Goal: Task Accomplishment & Management: Use online tool/utility

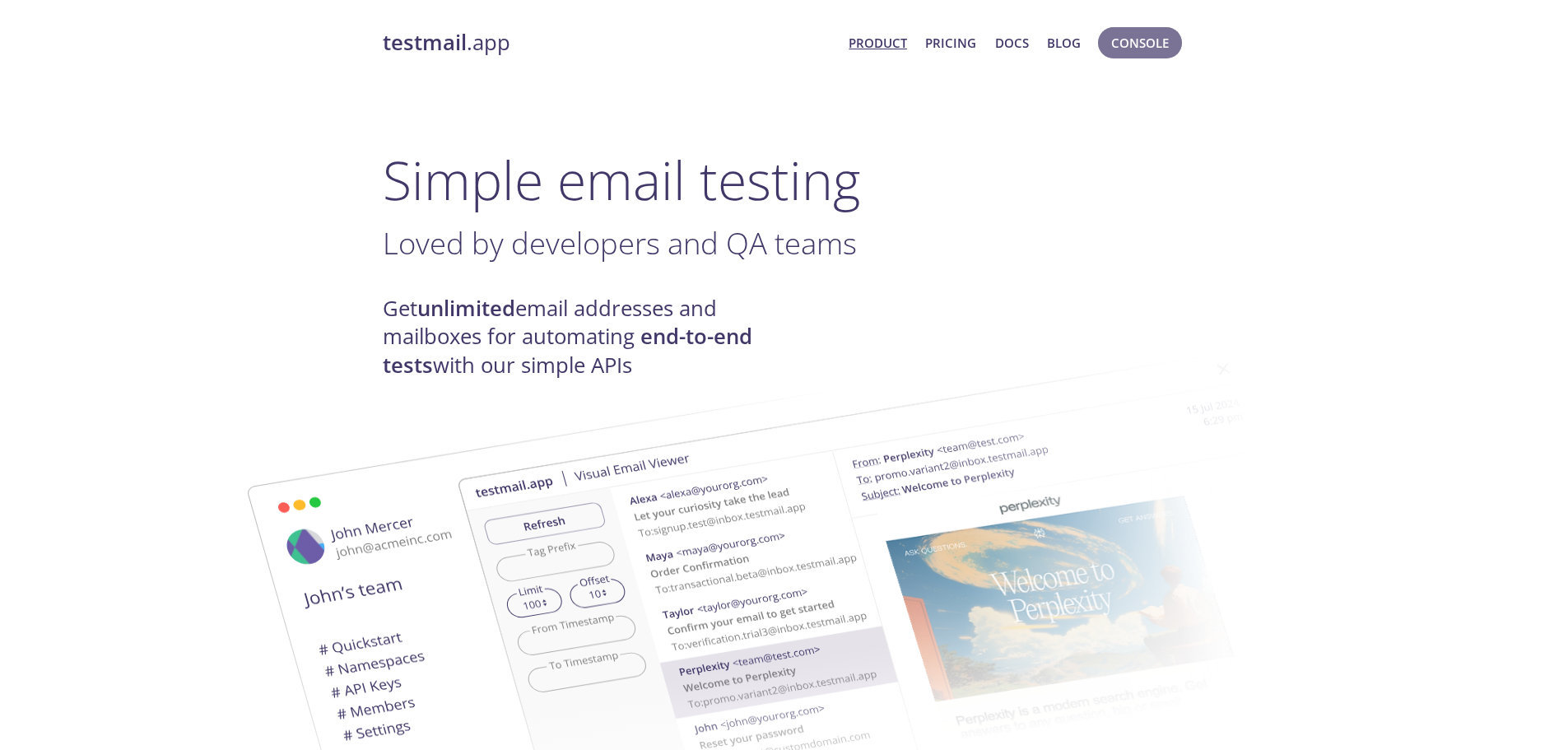
click at [1146, 46] on span "Console" at bounding box center [1139, 42] width 58 height 21
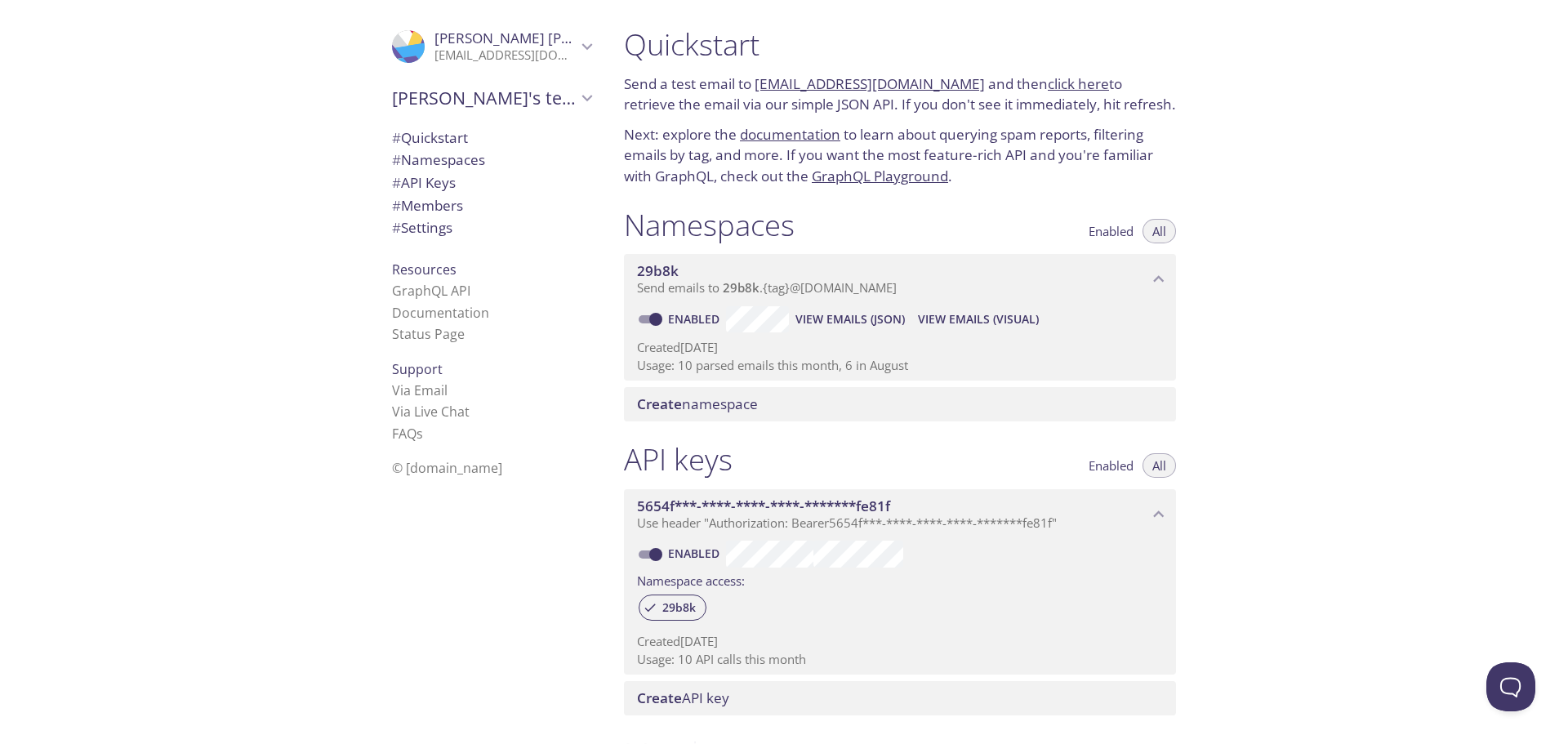
click at [1053, 78] on link "click here" at bounding box center [1078, 84] width 61 height 19
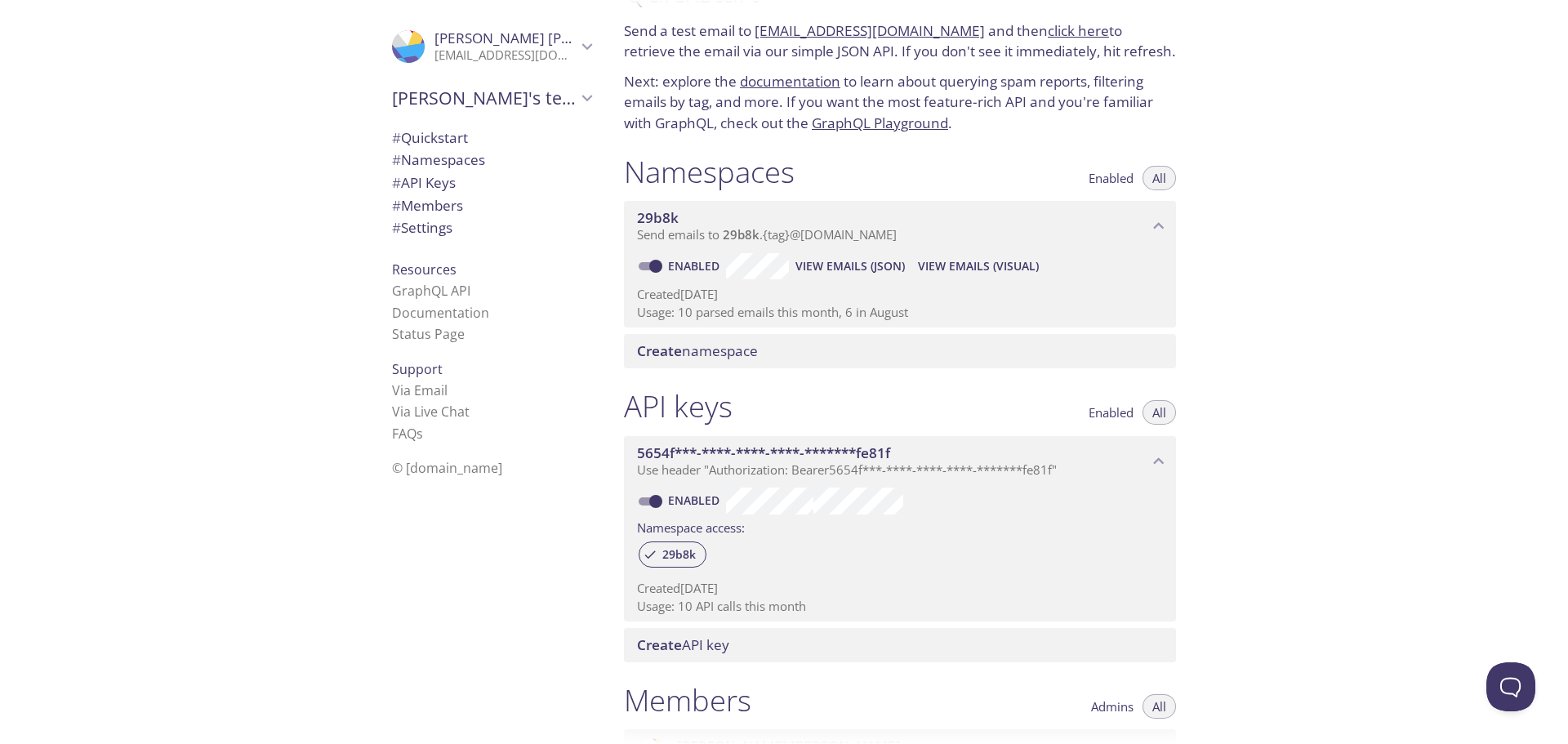
scroll to position [82, 0]
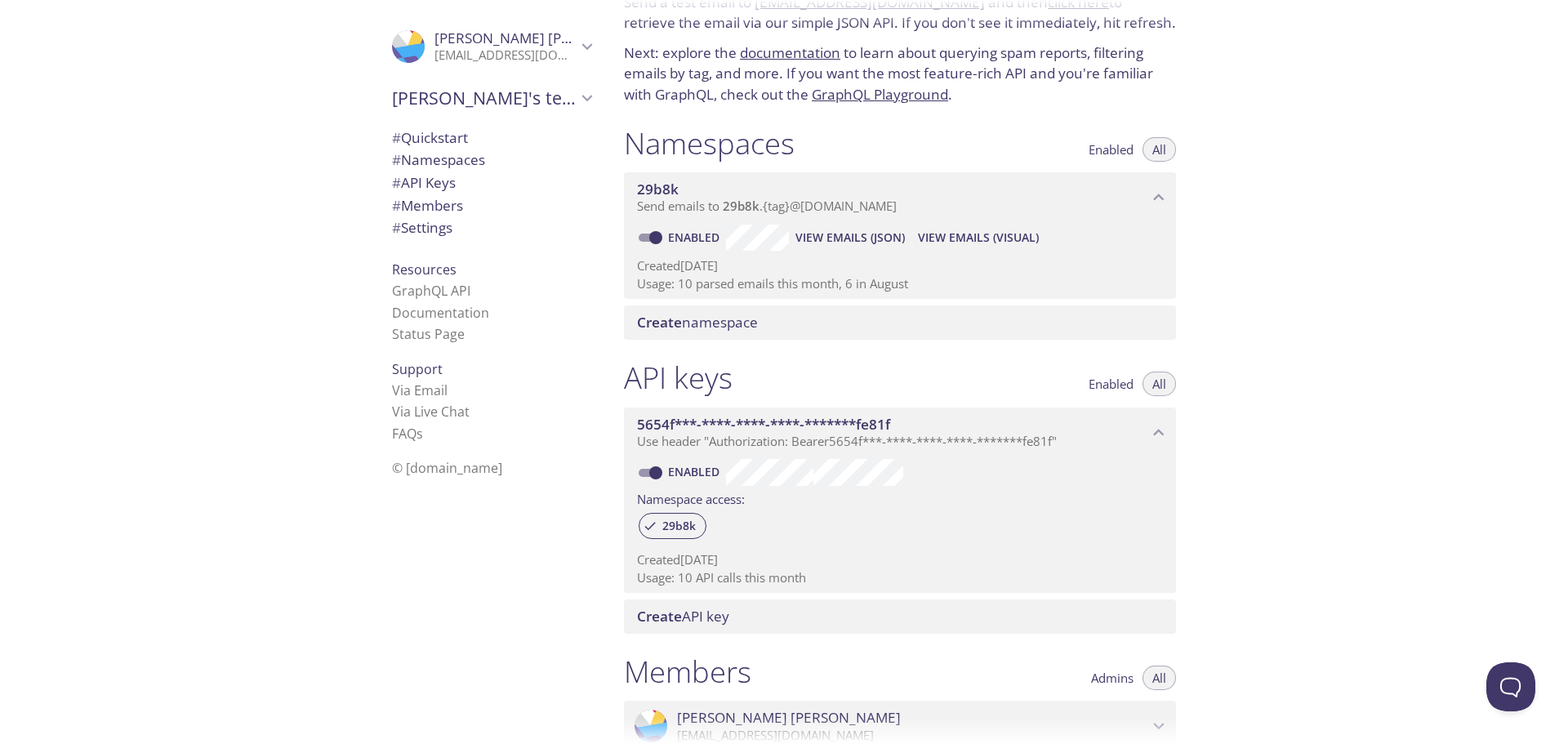
click at [985, 234] on span "View Emails (Visual)" at bounding box center [978, 237] width 121 height 19
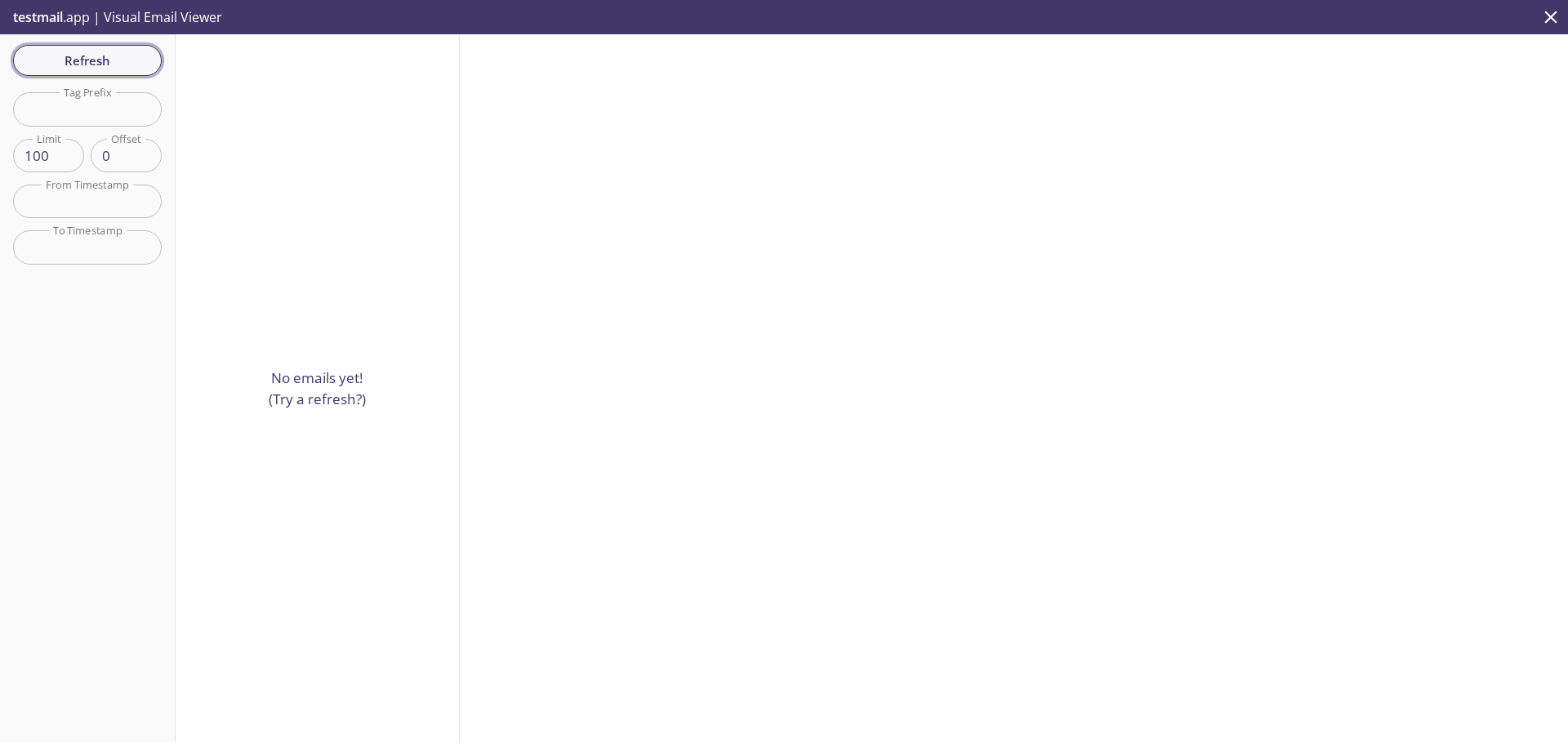
click at [137, 58] on span "Refresh" at bounding box center [88, 60] width 122 height 21
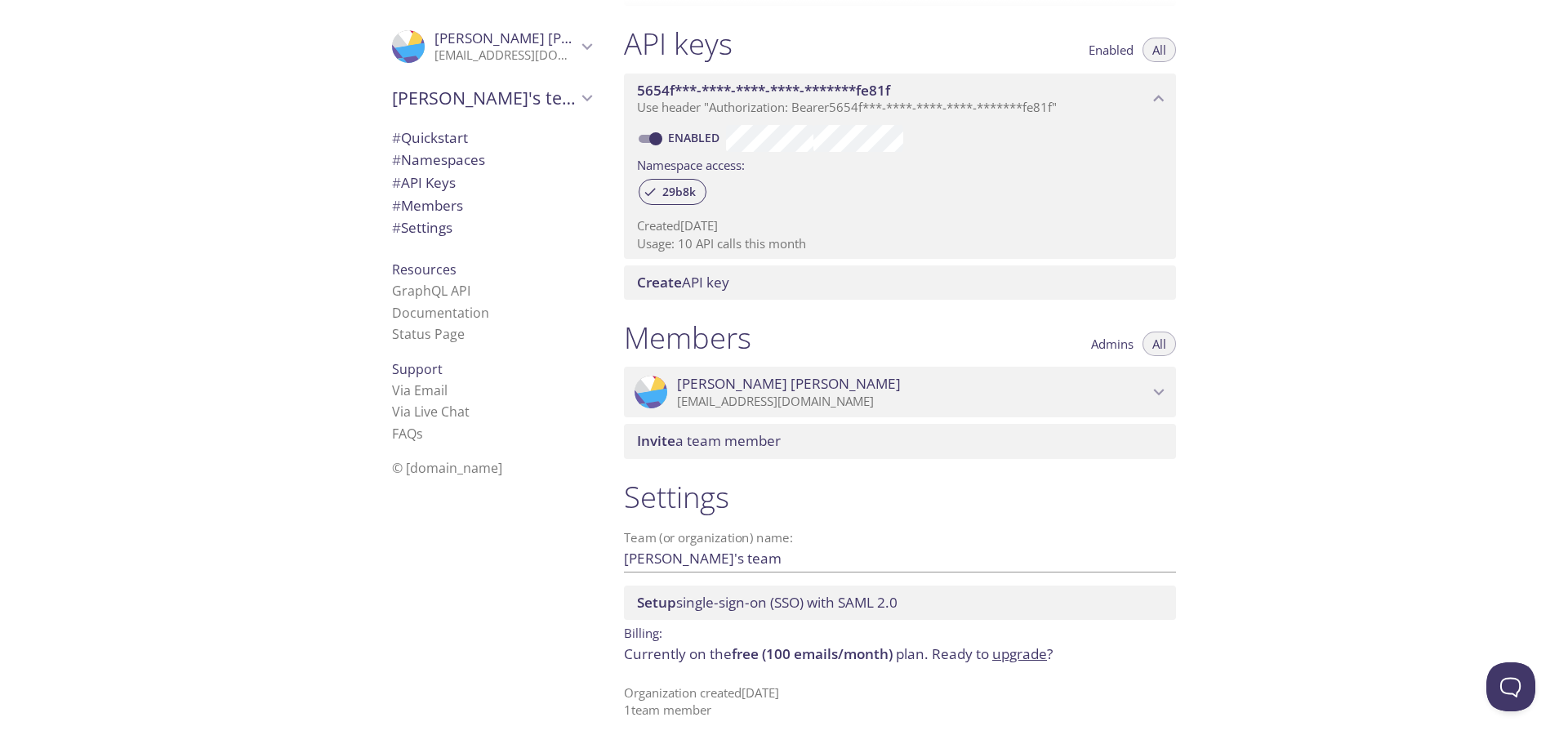
scroll to position [418, 0]
